Goal: Task Accomplishment & Management: Complete application form

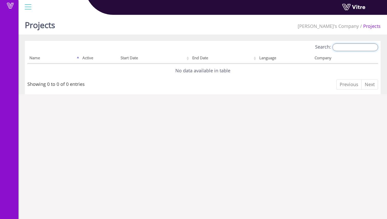
click at [350, 50] on input "Search:" at bounding box center [356, 48] width 46 height 8
type input "admin"
drag, startPoint x: 351, startPoint y: 48, endPoint x: 325, endPoint y: 44, distance: 26.7
click at [327, 45] on label "Search: admin" at bounding box center [346, 48] width 63 height 8
click at [346, 36] on div "Projects Sam's Company Projects Search: Name Active Start Date End Date Languag…" at bounding box center [202, 54] width 369 height 82
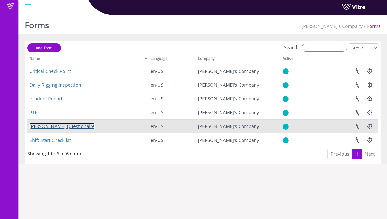
click at [55, 130] on link "[PERSON_NAME] Questionaire" at bounding box center [61, 126] width 65 height 6
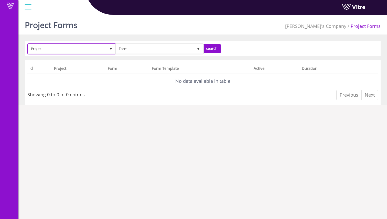
click at [92, 52] on span "Project" at bounding box center [67, 48] width 78 height 9
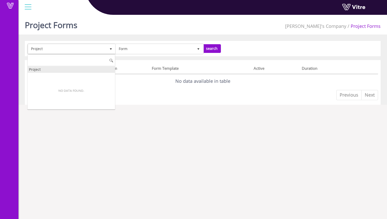
click at [96, 69] on div "Project" at bounding box center [71, 69] width 87 height 7
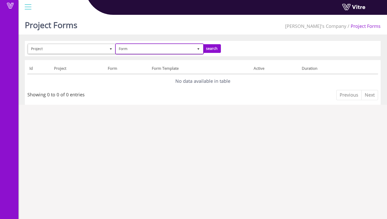
click at [156, 49] on span "Form" at bounding box center [155, 48] width 78 height 9
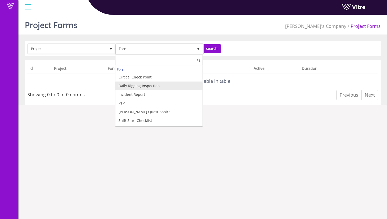
click at [156, 88] on li "Daily Rigging Inspection" at bounding box center [158, 86] width 87 height 9
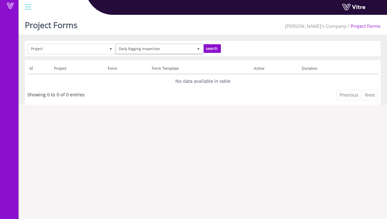
click at [266, 48] on form "Project Daily Rigging Inspection 10335 search" at bounding box center [202, 49] width 351 height 10
click at [214, 50] on input "search" at bounding box center [212, 48] width 18 height 9
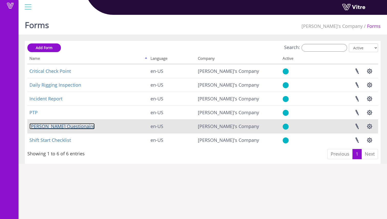
click at [63, 127] on link "[PERSON_NAME] Questionaire" at bounding box center [61, 126] width 65 height 6
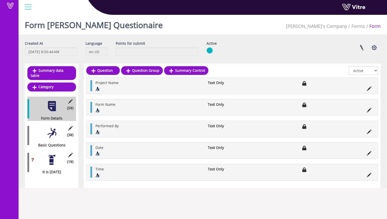
click at [51, 156] on div at bounding box center [52, 160] width 12 height 12
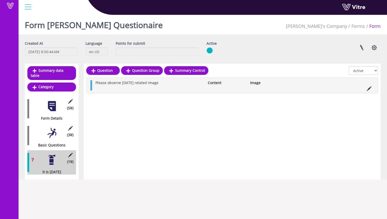
click at [54, 128] on div at bounding box center [52, 134] width 12 height 12
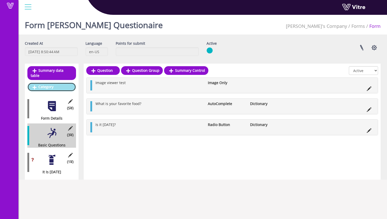
click at [70, 83] on link "Category" at bounding box center [51, 87] width 49 height 9
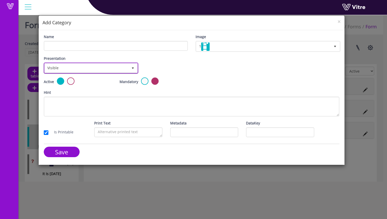
click at [107, 70] on span "Visible" at bounding box center [87, 67] width 84 height 9
click at [103, 79] on li "Visible" at bounding box center [90, 79] width 93 height 9
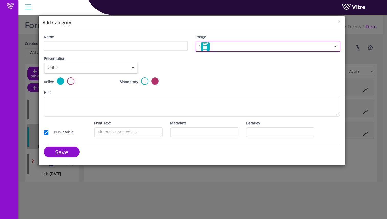
click at [229, 45] on span "1" at bounding box center [263, 46] width 134 height 9
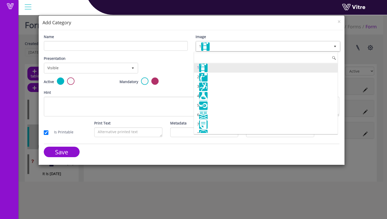
click at [219, 68] on li "1" at bounding box center [266, 67] width 144 height 9
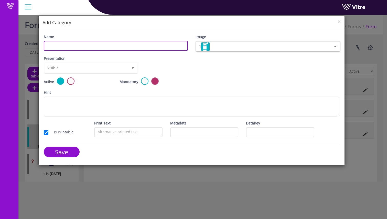
click at [132, 45] on input "Name" at bounding box center [116, 46] width 144 height 10
type input "Optional Category"
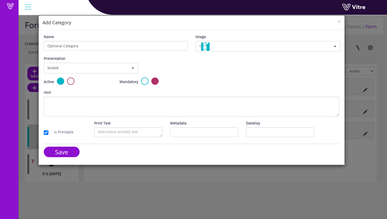
click at [188, 78] on div "Mandatory" at bounding box center [154, 84] width 76 height 12
click at [68, 157] on input "Save" at bounding box center [62, 152] width 36 height 10
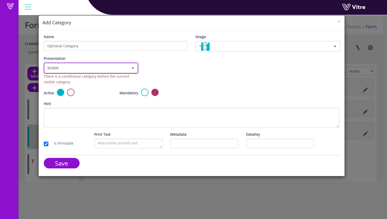
click at [110, 69] on span "Visible" at bounding box center [87, 67] width 84 height 9
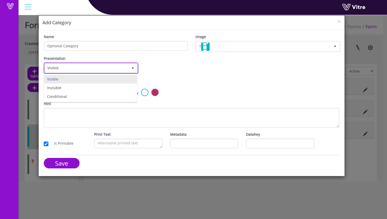
click at [104, 79] on li "Visible" at bounding box center [90, 79] width 93 height 9
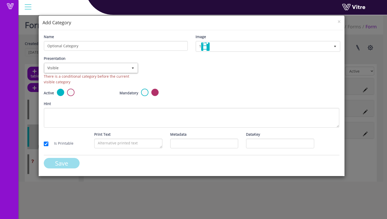
click at [64, 161] on input "Save" at bounding box center [62, 163] width 36 height 10
click at [340, 22] on span "×" at bounding box center [339, 21] width 3 height 7
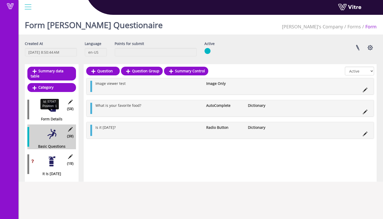
click at [61, 116] on div "Form Details" at bounding box center [49, 119] width 45 height 6
click at [52, 104] on div at bounding box center [52, 107] width 12 height 12
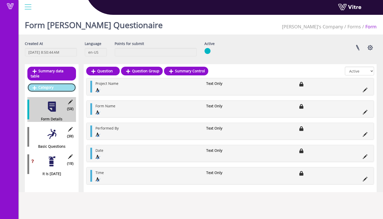
click at [60, 85] on link "Category" at bounding box center [51, 87] width 49 height 9
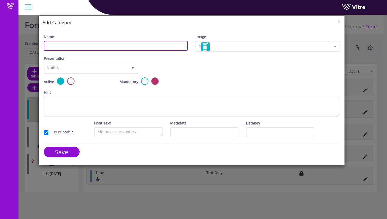
click at [114, 48] on input "Name" at bounding box center [116, 46] width 144 height 10
type input "Optional Category"
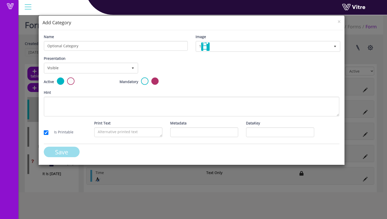
click at [70, 155] on input "Save" at bounding box center [62, 152] width 36 height 10
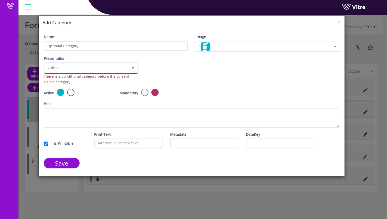
click at [128, 65] on span "Visible" at bounding box center [87, 67] width 84 height 9
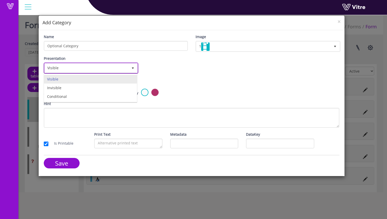
click at [128, 68] on span "Visible" at bounding box center [87, 67] width 84 height 9
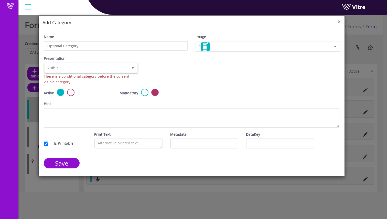
click at [340, 20] on span "×" at bounding box center [339, 21] width 3 height 7
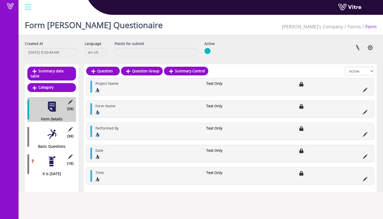
click at [50, 159] on div at bounding box center [52, 162] width 12 height 12
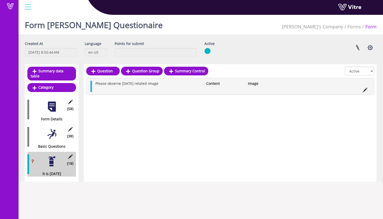
click at [55, 104] on div at bounding box center [52, 107] width 12 height 12
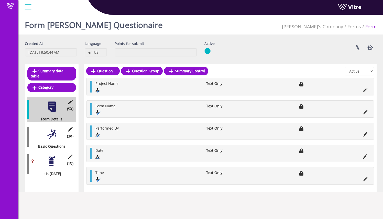
click at [52, 156] on div at bounding box center [52, 162] width 12 height 12
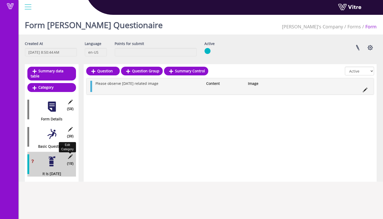
click at [71, 155] on icon at bounding box center [70, 157] width 6 height 5
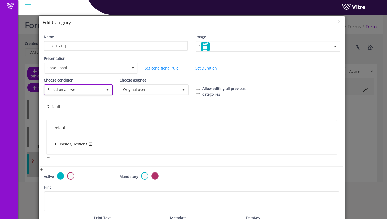
click at [86, 92] on span "Based on answer" at bounding box center [74, 89] width 58 height 9
click at [72, 111] on li "Based on answer" at bounding box center [77, 109] width 67 height 9
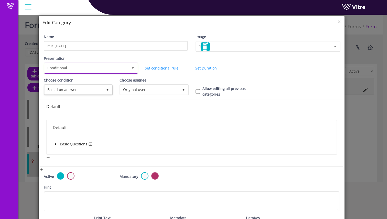
click at [86, 69] on span "Conditional" at bounding box center [87, 67] width 84 height 9
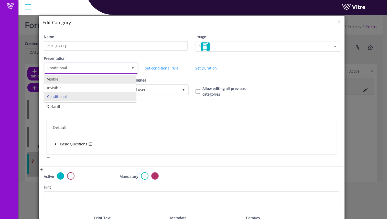
click at [82, 80] on li "Visible" at bounding box center [90, 79] width 92 height 9
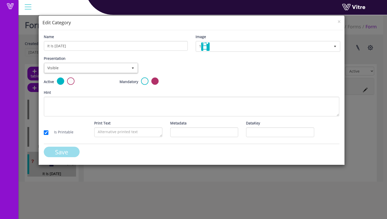
click at [64, 155] on input "Save" at bounding box center [62, 152] width 36 height 10
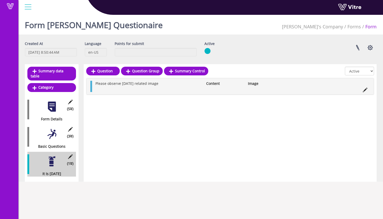
click at [56, 129] on div at bounding box center [52, 135] width 12 height 12
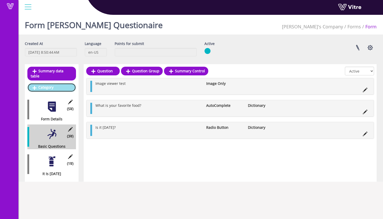
click at [69, 86] on link "Category" at bounding box center [51, 87] width 49 height 9
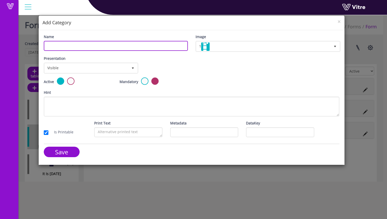
click at [118, 49] on input "Name" at bounding box center [116, 46] width 144 height 10
type input "Optional Category"
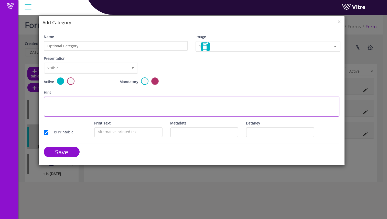
click at [114, 99] on textarea "Hint" at bounding box center [192, 107] width 296 height 20
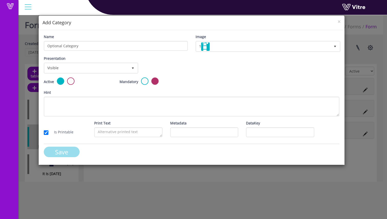
click at [65, 156] on input "Save" at bounding box center [62, 152] width 36 height 10
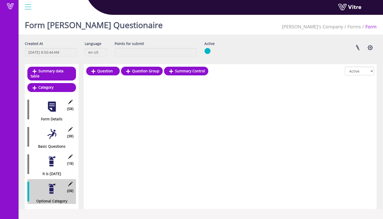
drag, startPoint x: 46, startPoint y: 184, endPoint x: 39, endPoint y: 179, distance: 8.5
click at [45, 179] on div "(0 ) Optional Category" at bounding box center [51, 191] width 49 height 25
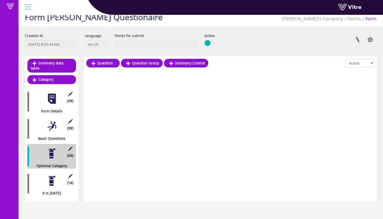
scroll to position [13, 0]
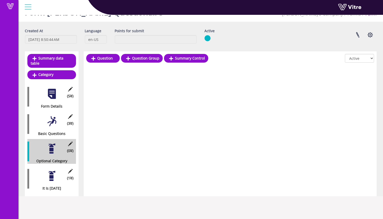
drag, startPoint x: 28, startPoint y: 177, endPoint x: 109, endPoint y: 1, distance: 193.6
click at [112, 59] on link "Question" at bounding box center [103, 58] width 34 height 9
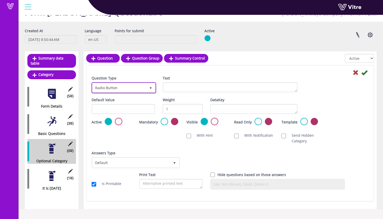
click at [135, 87] on span "Radio Button" at bounding box center [119, 87] width 54 height 9
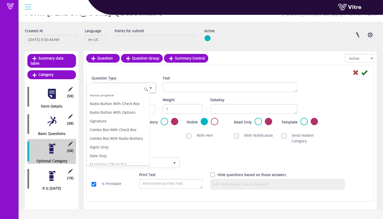
scroll to position [19, 0]
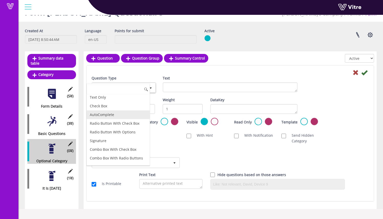
click at [123, 116] on li "AutoComplete" at bounding box center [118, 115] width 63 height 9
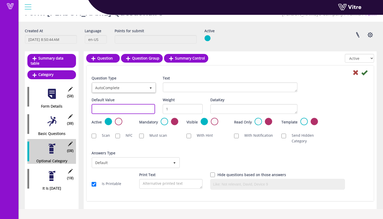
click at [136, 106] on input "text" at bounding box center [123, 109] width 63 height 10
click at [144, 111] on input "text" at bounding box center [123, 109] width 63 height 10
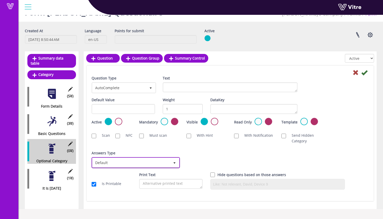
click at [122, 163] on span "Default" at bounding box center [131, 162] width 78 height 9
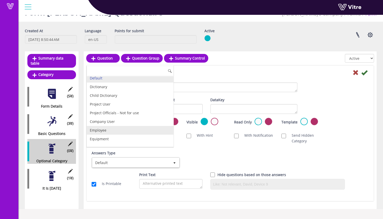
scroll to position [8, 0]
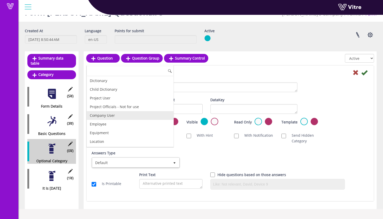
click at [142, 116] on li "Company User" at bounding box center [130, 115] width 87 height 9
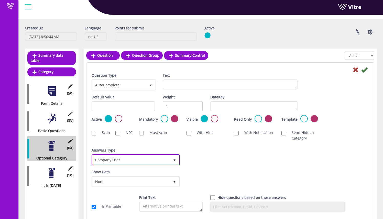
scroll to position [28, 0]
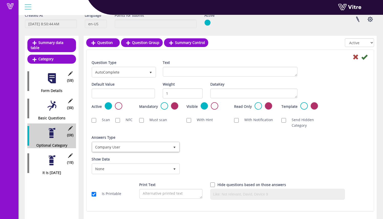
click at [198, 153] on div "Answers Type Default 0 Answers Type Company User 5 Module Select Form Context (…" at bounding box center [230, 146] width 285 height 22
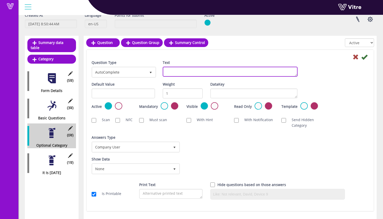
click at [184, 69] on textarea "Text" at bounding box center [230, 72] width 135 height 10
type textarea "Select a company user:"
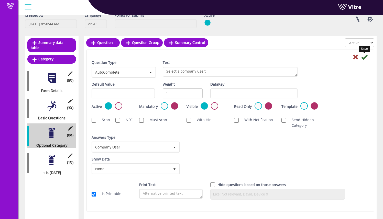
click at [366, 58] on icon at bounding box center [365, 57] width 6 height 6
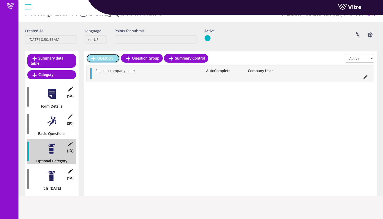
click at [109, 58] on link "Question" at bounding box center [103, 58] width 34 height 9
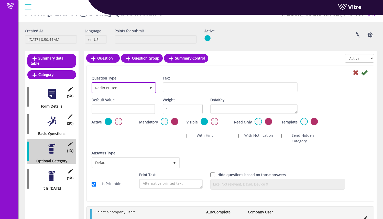
click at [122, 93] on span "Radio Button 3" at bounding box center [124, 87] width 65 height 11
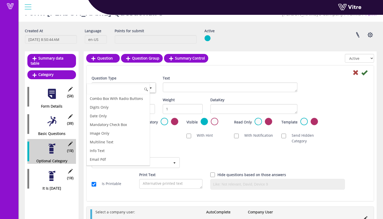
scroll to position [164, 0]
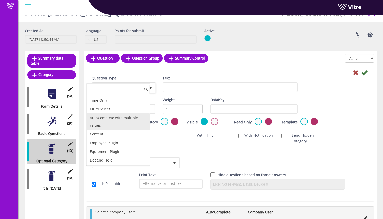
click at [124, 121] on li "AutoComplete with multiple values" at bounding box center [118, 122] width 63 height 16
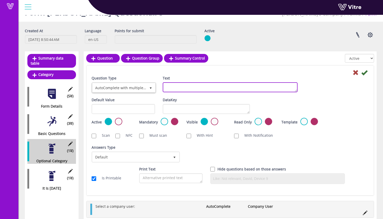
click at [182, 86] on textarea "Text" at bounding box center [230, 87] width 135 height 10
click at [193, 88] on textarea "Select multiple company Users:" at bounding box center [230, 87] width 135 height 10
type textarea "Select multiple Company Users:"
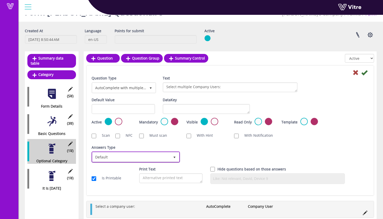
click at [131, 157] on span "Default" at bounding box center [131, 157] width 78 height 9
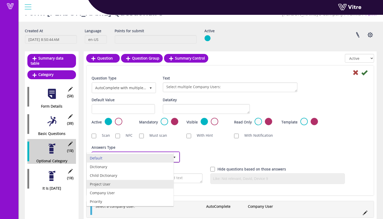
scroll to position [1, 0]
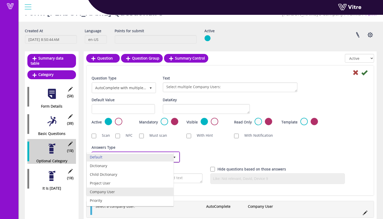
click at [130, 191] on li "Company User" at bounding box center [130, 192] width 87 height 9
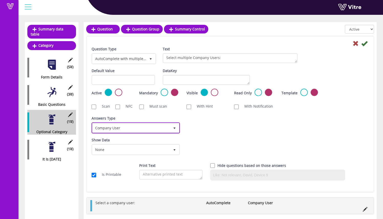
scroll to position [45, 0]
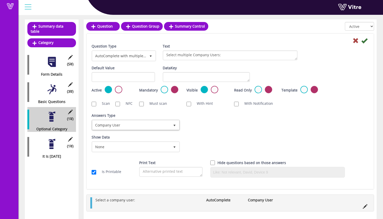
click at [207, 131] on div "Answers Type Company User 5 Answers Type Default 0 Module Select Form Context (…" at bounding box center [230, 124] width 285 height 22
click at [365, 40] on icon at bounding box center [365, 41] width 6 height 6
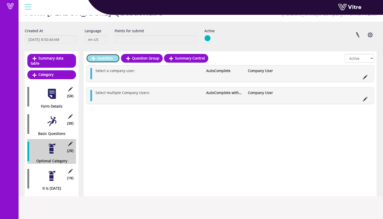
click at [114, 60] on link "Question" at bounding box center [103, 58] width 34 height 9
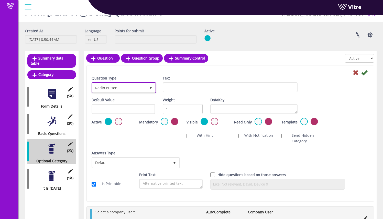
click at [124, 89] on span "Radio Button" at bounding box center [119, 87] width 54 height 9
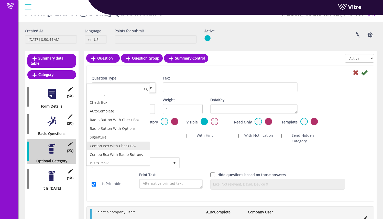
scroll to position [29, 0]
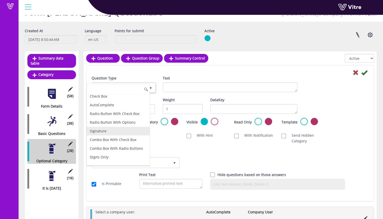
click at [126, 133] on li "Signature" at bounding box center [118, 131] width 63 height 9
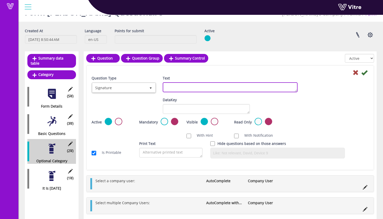
click at [195, 88] on textarea "Text" at bounding box center [230, 87] width 135 height 10
type textarea "S"
type textarea "Signature:"
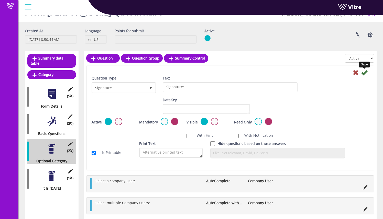
click at [367, 73] on icon at bounding box center [365, 73] width 6 height 6
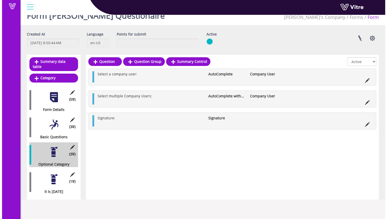
scroll to position [13, 0]
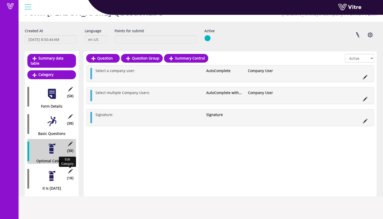
click at [71, 169] on icon at bounding box center [70, 171] width 6 height 5
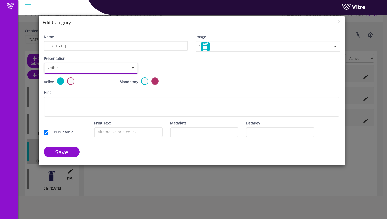
click at [89, 69] on span "Visible" at bounding box center [87, 67] width 84 height 9
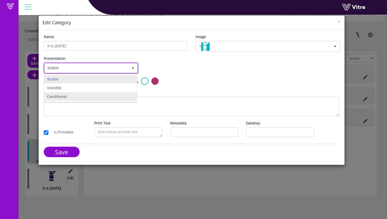
click at [81, 95] on li "Conditional" at bounding box center [90, 96] width 93 height 9
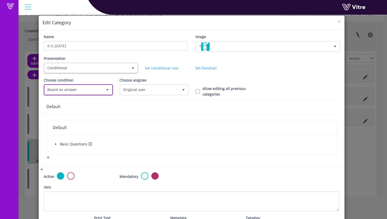
click at [98, 91] on span "Based on answer" at bounding box center [74, 89] width 58 height 9
click at [92, 106] on li "Based on answer" at bounding box center [77, 109] width 67 height 9
click at [60, 144] on span "Basic Questions" at bounding box center [77, 144] width 34 height 5
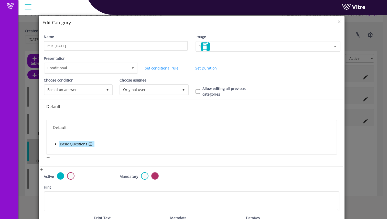
click at [56, 144] on icon "caret-down" at bounding box center [56, 144] width 3 height 3
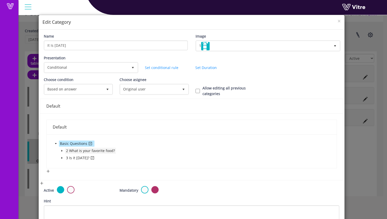
scroll to position [1, 0]
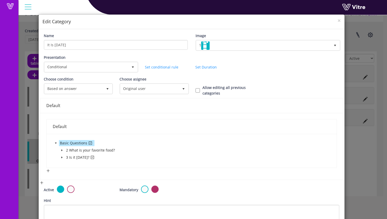
click at [62, 158] on icon "caret-down" at bounding box center [62, 157] width 3 height 3
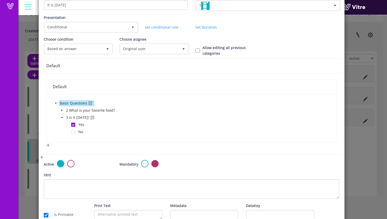
scroll to position [49, 0]
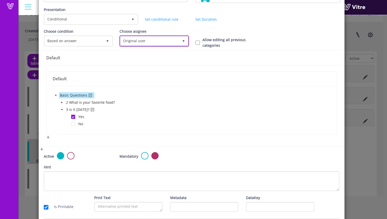
click at [150, 42] on span "Original user" at bounding box center [149, 40] width 58 height 9
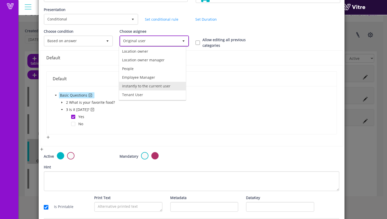
scroll to position [36, 0]
click at [165, 77] on li "Employee Manager" at bounding box center [152, 77] width 67 height 9
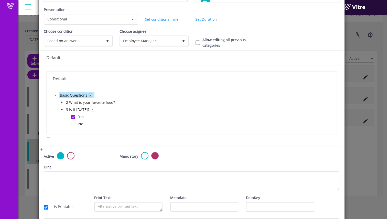
click at [196, 48] on div "Choose condition Based on answer 1 Choose asignee Original user 0 Choose asigne…" at bounding box center [192, 40] width 304 height 22
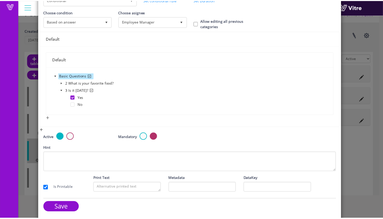
scroll to position [69, 0]
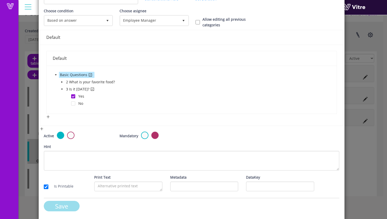
click at [73, 209] on input "Save" at bounding box center [62, 206] width 36 height 10
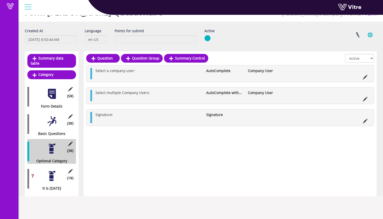
click at [373, 37] on button "button" at bounding box center [370, 35] width 13 height 14
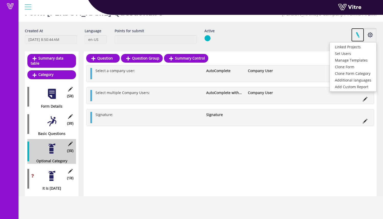
click at [360, 36] on link at bounding box center [358, 35] width 13 height 14
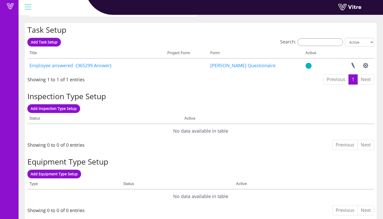
scroll to position [387, 0]
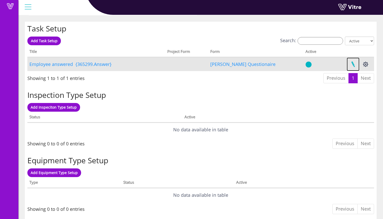
click at [355, 62] on link at bounding box center [353, 65] width 13 height 14
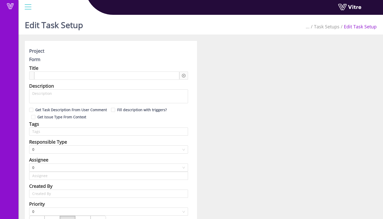
type input "[PERSON_NAME]"
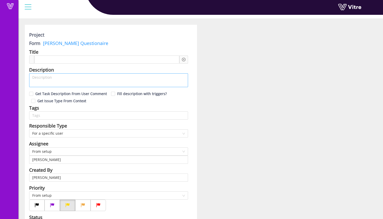
type textarea "Recieve your free pancakes"
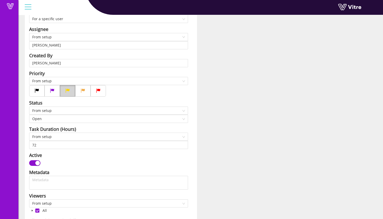
scroll to position [162, 0]
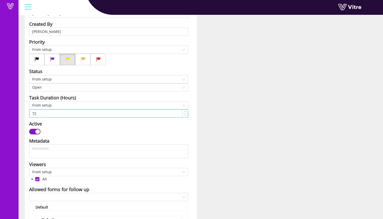
click at [63, 112] on input "72" at bounding box center [108, 114] width 158 height 8
click at [63, 106] on span "From setup" at bounding box center [108, 106] width 153 height 8
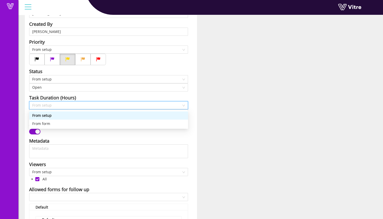
click at [62, 114] on div "From setup" at bounding box center [108, 116] width 153 height 6
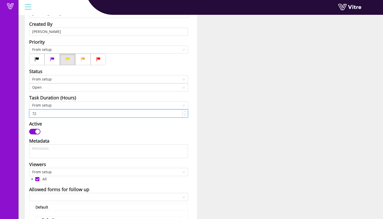
click at [62, 113] on input "72" at bounding box center [108, 114] width 158 height 8
drag, startPoint x: 49, startPoint y: 114, endPoint x: 25, endPoint y: 113, distance: 24.8
click at [25, 113] on div "Project Form Sam Trafton Questionaire Title Employee answered Answer-2 What is …" at bounding box center [111, 135] width 172 height 513
type input "24"
click at [202, 106] on div "Project Form Sam Trafton Questionaire Title Employee answered Answer-2 What is …" at bounding box center [201, 135] width 360 height 513
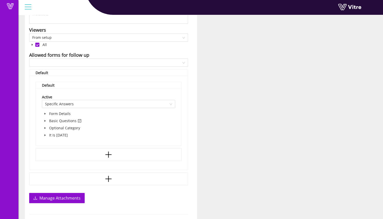
scroll to position [297, 0]
click at [89, 61] on input "search" at bounding box center [106, 63] width 149 height 8
click at [242, 75] on div "Project Form Sam Trafton Questionaire Title Employee answered Answer-2 What is …" at bounding box center [201, 0] width 360 height 513
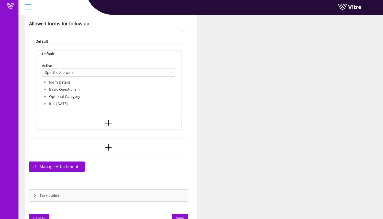
scroll to position [335, 0]
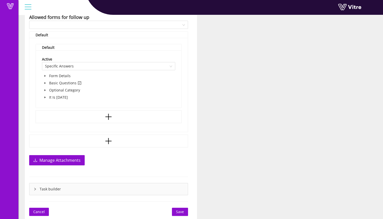
click at [179, 211] on span "Save" at bounding box center [180, 212] width 8 height 6
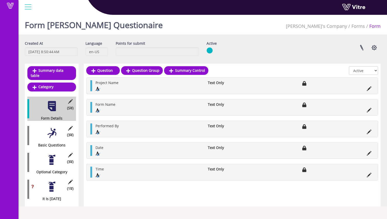
click at [54, 154] on div at bounding box center [52, 160] width 12 height 12
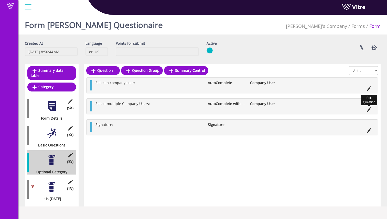
click at [369, 111] on icon at bounding box center [369, 110] width 5 height 5
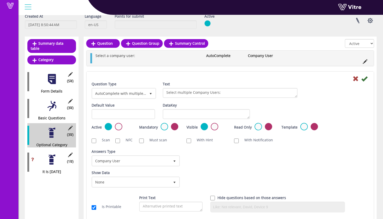
scroll to position [67, 0]
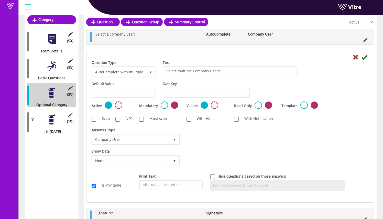
click at [122, 107] on div "Active" at bounding box center [112, 106] width 40 height 8
click at [118, 107] on label at bounding box center [118, 105] width 7 height 7
click at [0, 0] on input "radio" at bounding box center [0, 0] width 0 height 0
click at [366, 58] on icon at bounding box center [365, 57] width 6 height 6
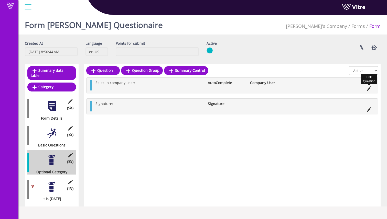
click at [370, 87] on icon at bounding box center [369, 89] width 5 height 5
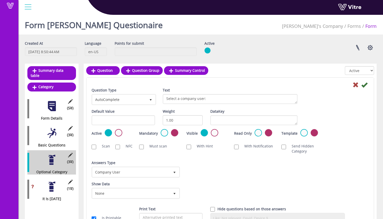
click at [118, 135] on label at bounding box center [118, 132] width 7 height 7
click at [0, 0] on input "radio" at bounding box center [0, 0] width 0 height 0
click at [365, 86] on icon at bounding box center [365, 85] width 6 height 6
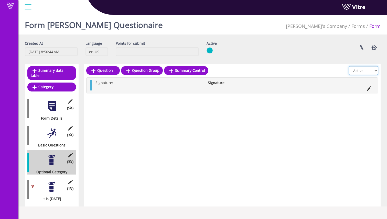
click at [363, 70] on select "All Active Not Active" at bounding box center [363, 70] width 29 height 9
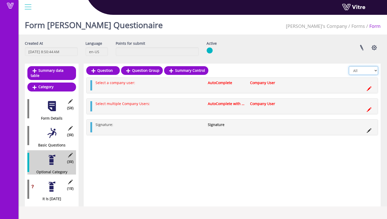
click at [364, 71] on select "All Active Not Active" at bounding box center [363, 70] width 29 height 9
select select "1"
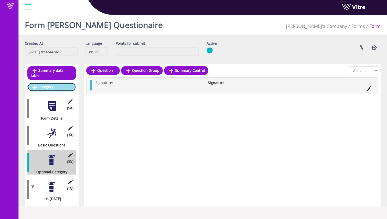
click at [56, 83] on link "Category" at bounding box center [51, 87] width 49 height 9
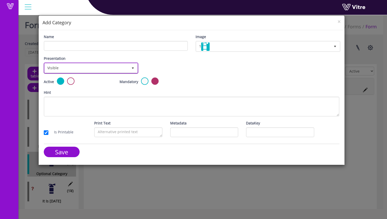
click at [79, 67] on span "Visible" at bounding box center [87, 67] width 84 height 9
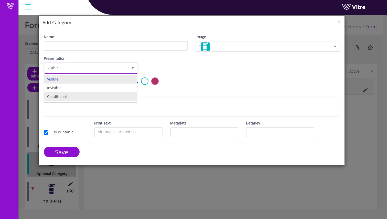
click at [80, 95] on li "Conditional" at bounding box center [90, 96] width 93 height 9
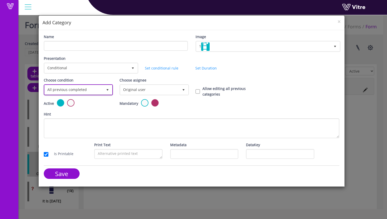
click at [85, 89] on span "All previous completed" at bounding box center [74, 89] width 58 height 9
click at [87, 99] on li "All previous completed" at bounding box center [78, 101] width 68 height 9
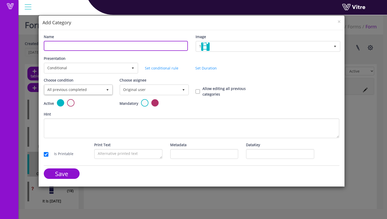
click at [75, 46] on input "Name" at bounding box center [116, 46] width 144 height 10
type input "T"
type input "Another Test Category"
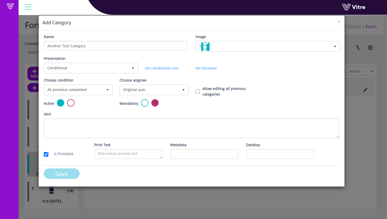
click at [58, 173] on input "Save" at bounding box center [62, 174] width 36 height 10
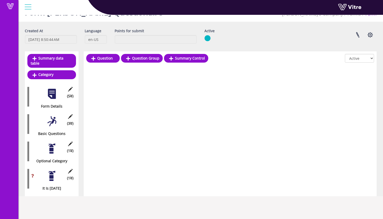
scroll to position [18, 0]
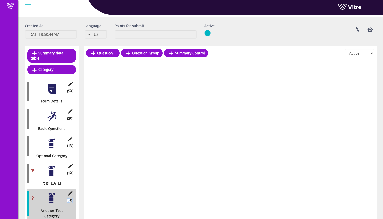
drag, startPoint x: 29, startPoint y: 196, endPoint x: 28, endPoint y: 194, distance: 2.6
click at [29, 193] on div "(0 ) Another Test Category" at bounding box center [51, 204] width 49 height 30
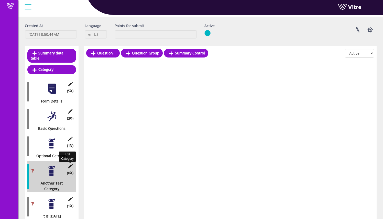
click at [70, 164] on icon at bounding box center [70, 166] width 6 height 5
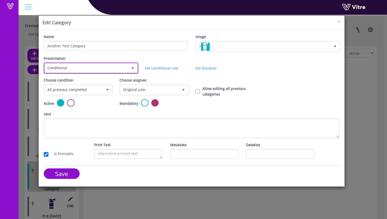
click at [86, 68] on span "Conditional" at bounding box center [87, 67] width 84 height 9
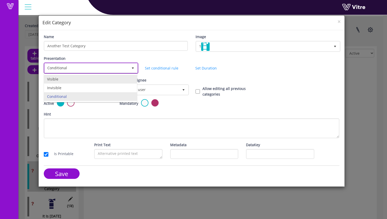
click at [83, 78] on li "Visible" at bounding box center [90, 79] width 93 height 9
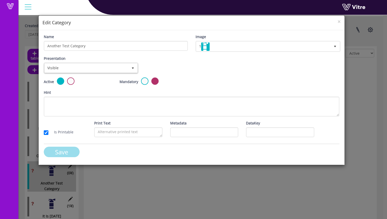
click at [73, 151] on input "Save" at bounding box center [62, 152] width 36 height 10
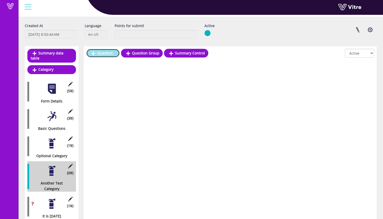
click at [107, 53] on link "Question" at bounding box center [103, 53] width 34 height 9
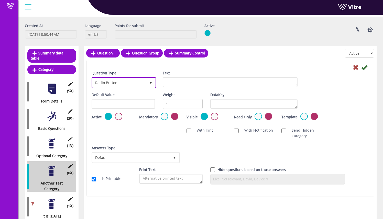
click at [127, 83] on span "Radio Button" at bounding box center [119, 82] width 54 height 9
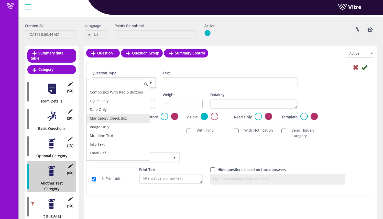
scroll to position [81, 0]
click at [124, 102] on li "Digits Only" at bounding box center [118, 100] width 63 height 9
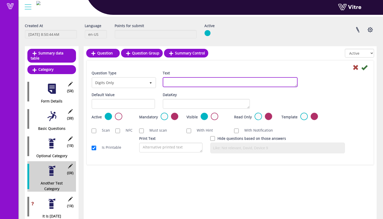
click at [185, 82] on textarea "Text" at bounding box center [230, 82] width 135 height 10
type textarea "Guess a number between 1-100:"
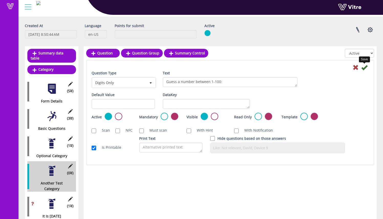
click at [366, 68] on icon at bounding box center [365, 68] width 6 height 6
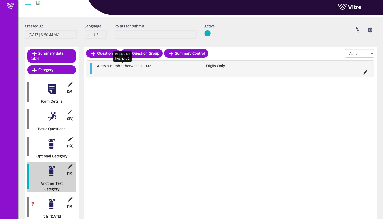
scroll to position [18, 0]
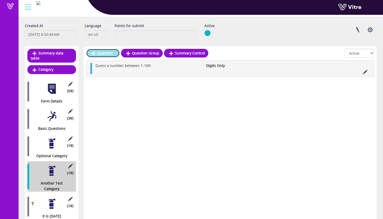
click at [112, 56] on link "Question" at bounding box center [103, 53] width 34 height 9
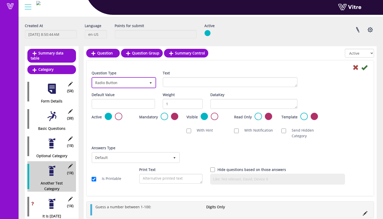
click at [116, 83] on span "Radio Button" at bounding box center [119, 82] width 54 height 9
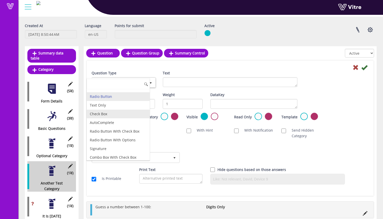
scroll to position [0, 0]
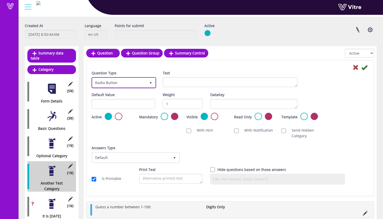
click at [106, 81] on span "Radio Button" at bounding box center [119, 82] width 54 height 9
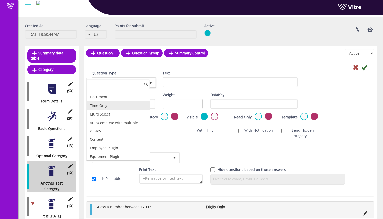
scroll to position [164, 0]
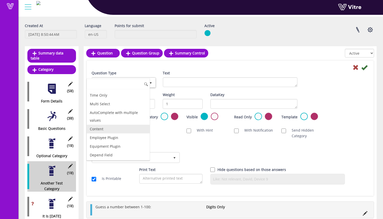
click at [120, 129] on li "Content" at bounding box center [118, 129] width 63 height 9
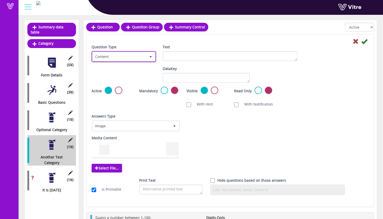
scroll to position [37, 0]
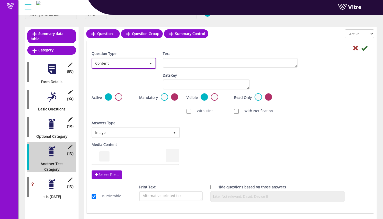
click at [131, 64] on span "Content" at bounding box center [119, 63] width 54 height 9
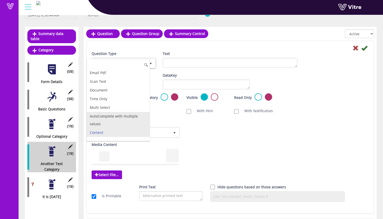
scroll to position [132, 0]
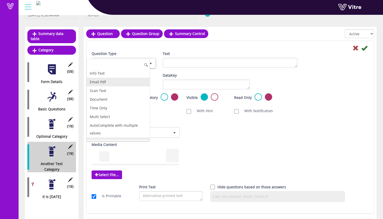
click at [116, 80] on li "Email Pdf" at bounding box center [118, 82] width 63 height 9
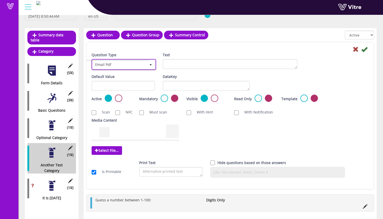
scroll to position [36, 0]
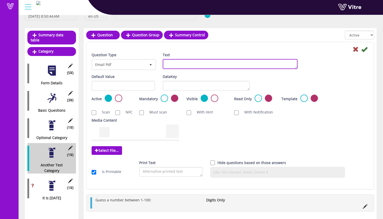
click at [188, 60] on textarea "Text" at bounding box center [230, 64] width 135 height 10
type textarea "Email a pdf:"
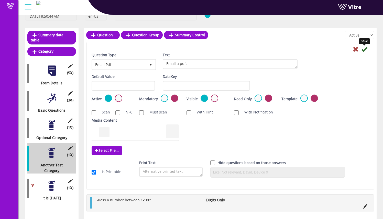
click at [363, 50] on icon at bounding box center [365, 49] width 6 height 6
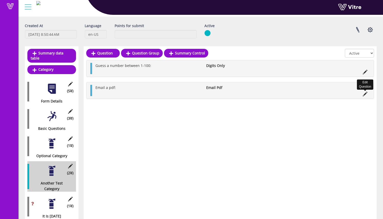
click at [366, 95] on icon at bounding box center [365, 94] width 5 height 5
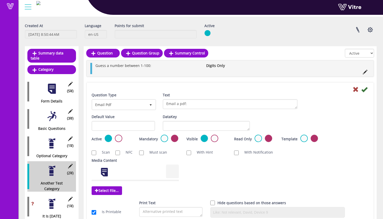
scroll to position [36, 0]
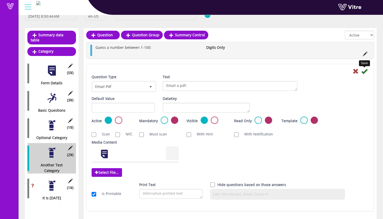
click at [363, 70] on icon at bounding box center [365, 71] width 6 height 6
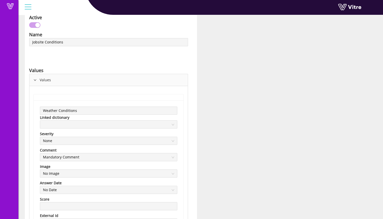
scroll to position [8, 0]
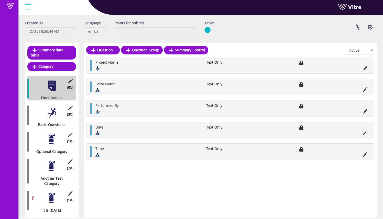
scroll to position [21, 0]
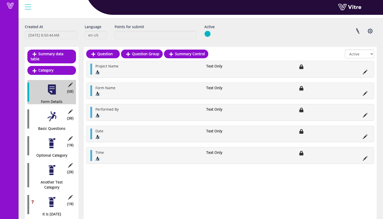
scroll to position [21, 0]
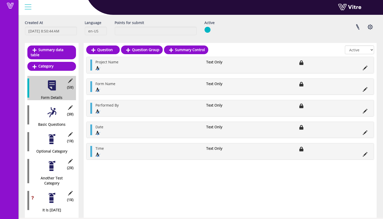
click at [53, 164] on div at bounding box center [52, 167] width 12 height 12
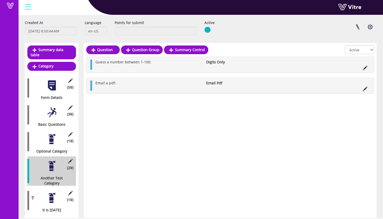
click at [54, 136] on div at bounding box center [52, 140] width 12 height 12
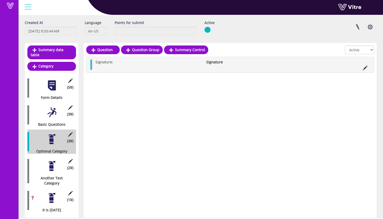
click at [52, 161] on div at bounding box center [52, 167] width 12 height 12
